Goal: Find specific page/section

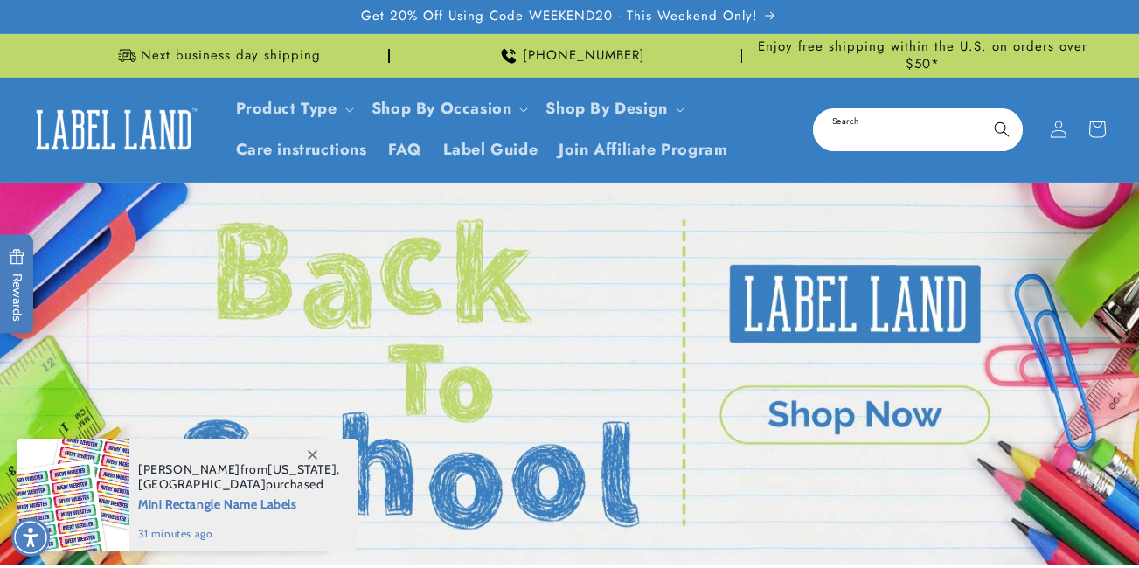
drag, startPoint x: 0, startPoint y: 0, endPoint x: 869, endPoint y: 133, distance: 878.8
click at [869, 133] on input "Search" at bounding box center [917, 129] width 206 height 39
click at [884, 133] on input "Search" at bounding box center [917, 129] width 206 height 39
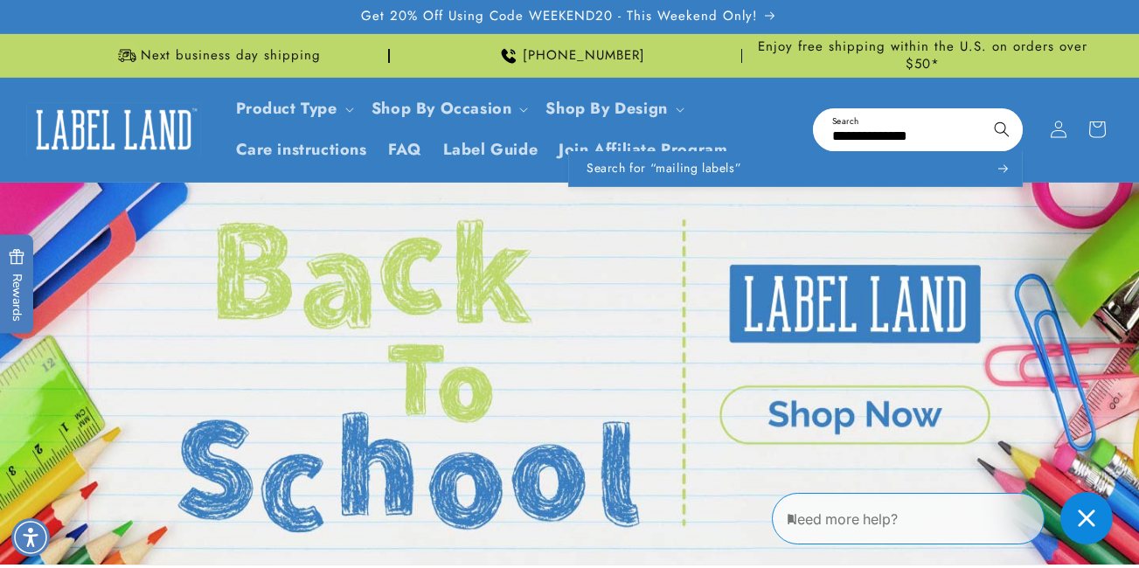
type input "**********"
click at [982, 110] on button "Search" at bounding box center [1001, 129] width 38 height 38
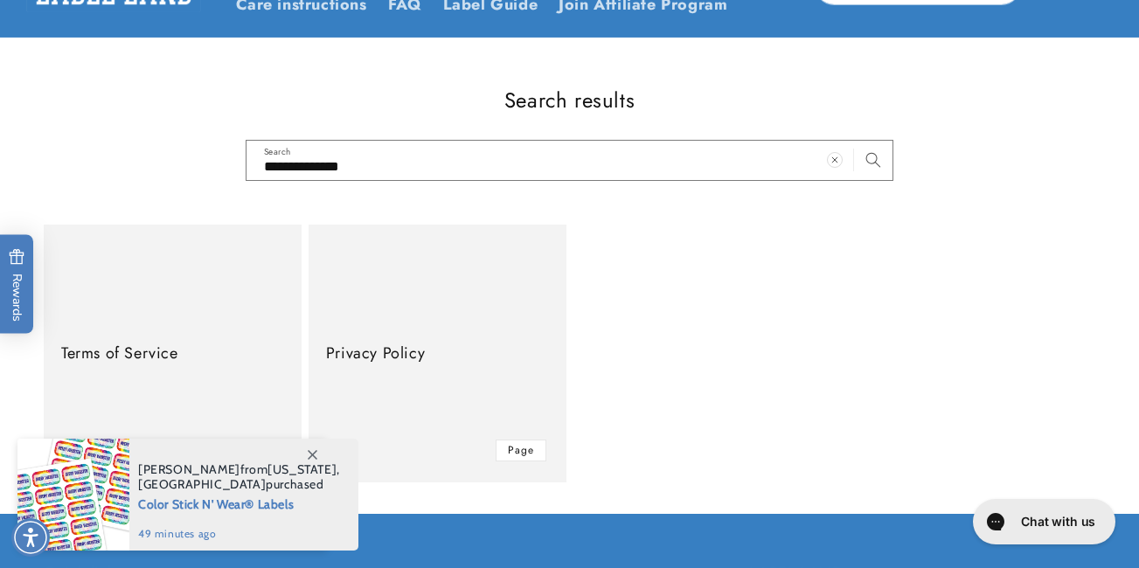
scroll to position [262, 0]
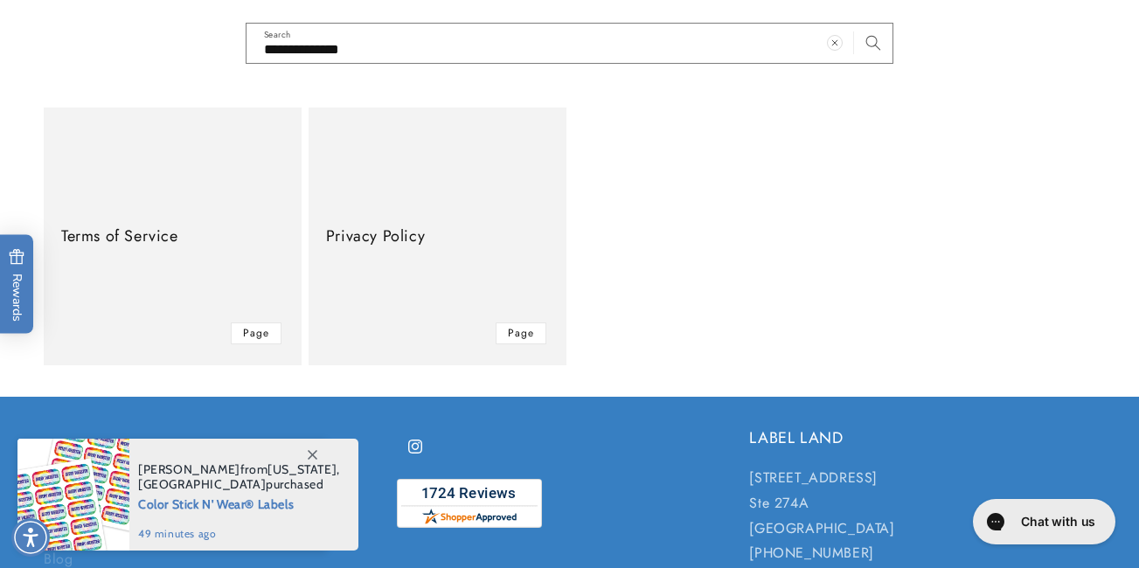
click at [304, 449] on span at bounding box center [311, 454] width 31 height 31
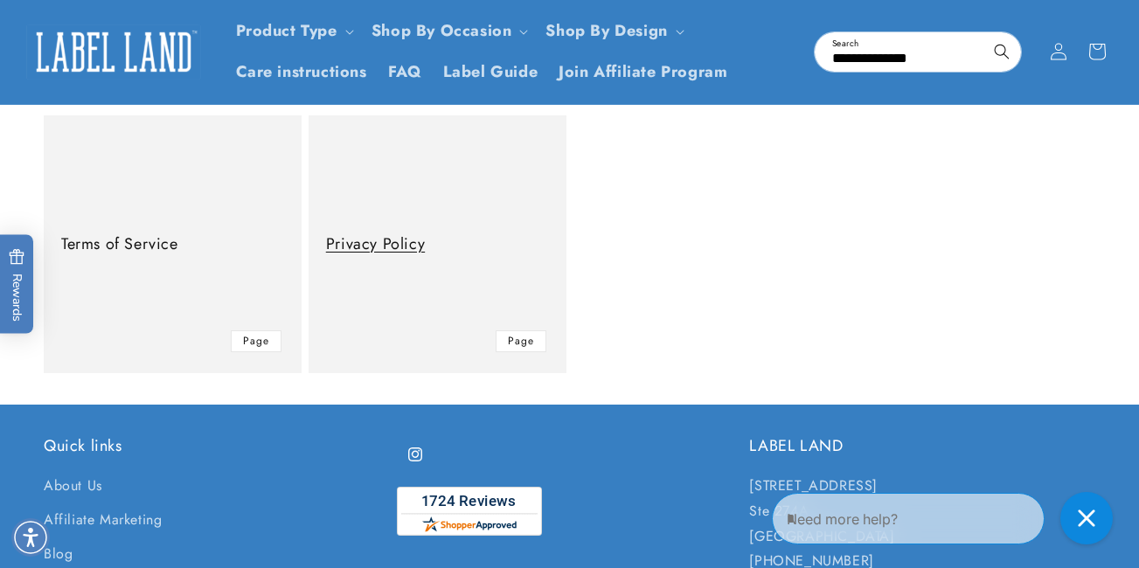
scroll to position [167, 0]
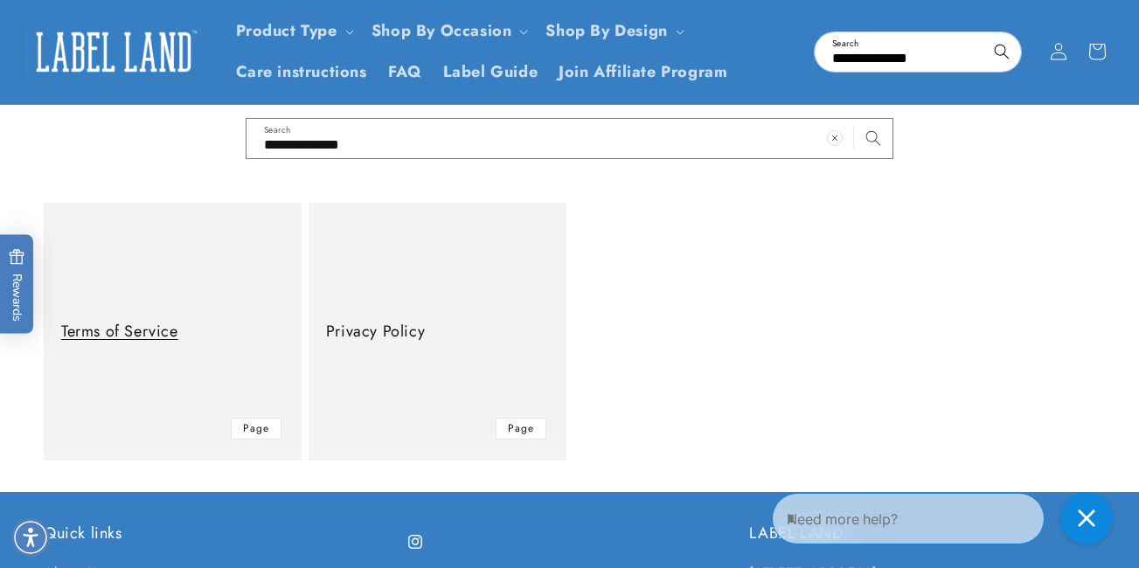
click at [253, 342] on link "Terms of Service" at bounding box center [172, 332] width 223 height 20
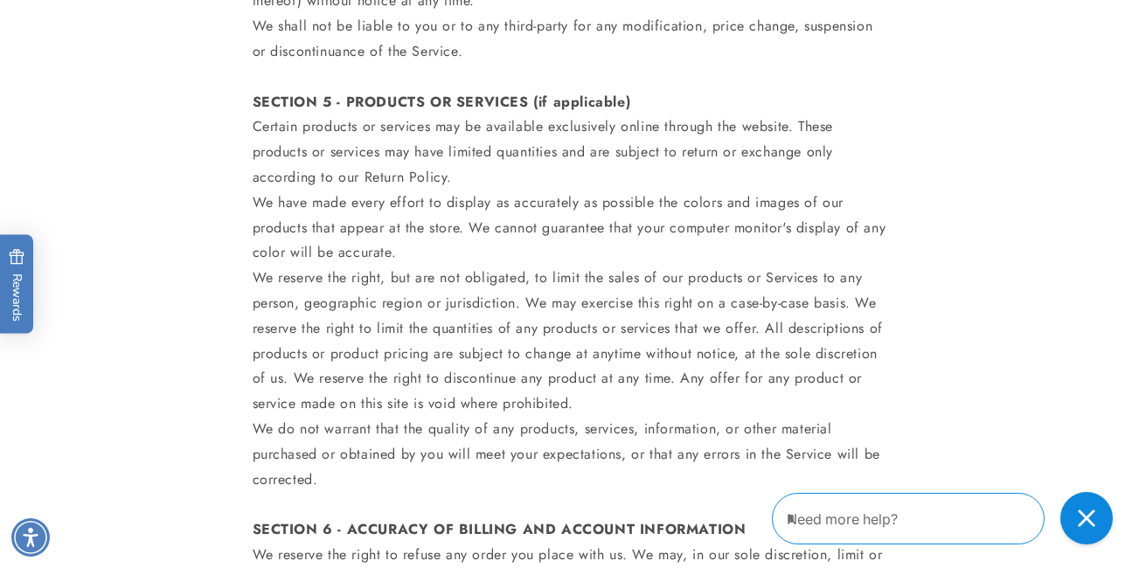
scroll to position [2272, 0]
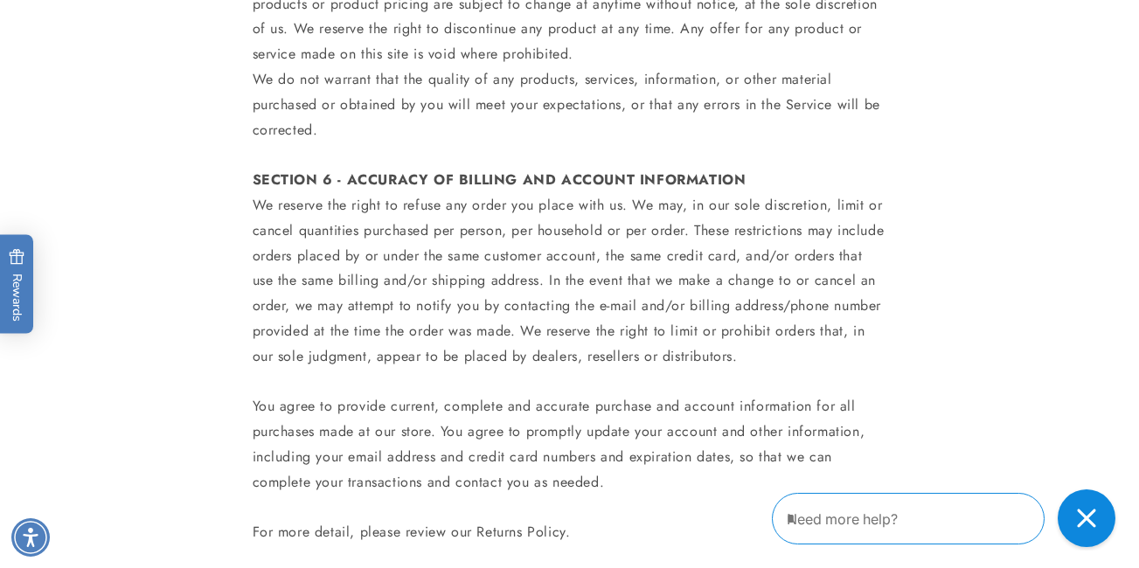
drag, startPoint x: 1089, startPoint y: 519, endPoint x: 1861, endPoint y: 1004, distance: 911.4
click at [1089, 519] on icon "Close gorgias live chat" at bounding box center [1086, 518] width 19 height 19
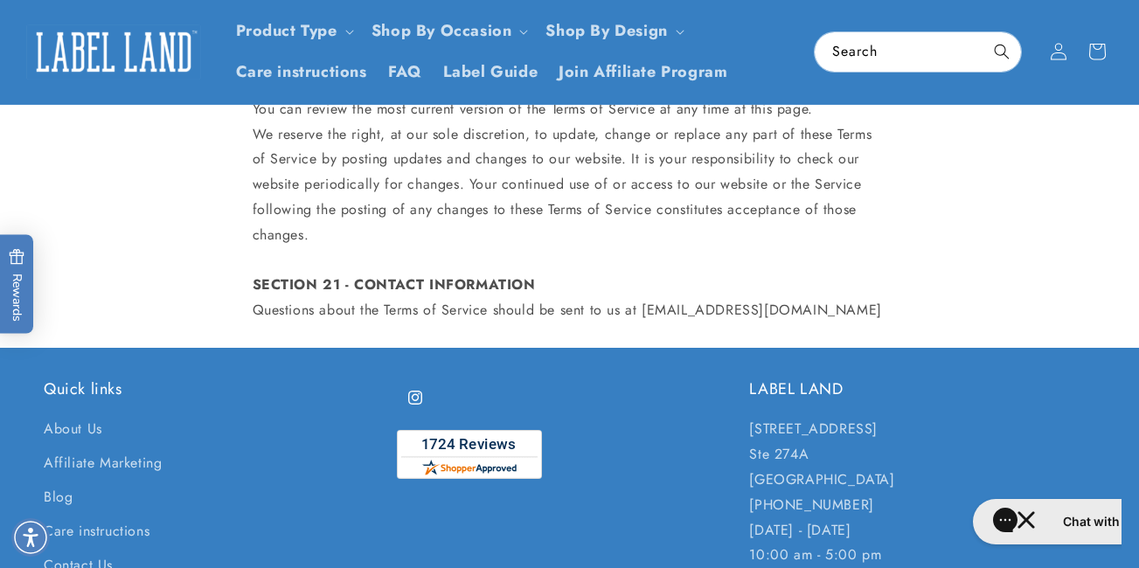
scroll to position [7971, 0]
